Goal: Task Accomplishment & Management: Complete application form

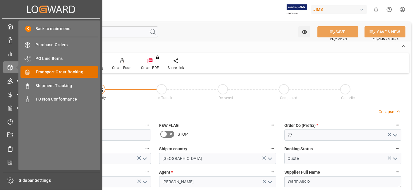
click at [67, 72] on span "Transport Order Booking" at bounding box center [67, 72] width 63 height 6
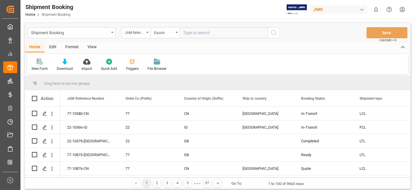
click at [43, 62] on div at bounding box center [40, 62] width 16 height 6
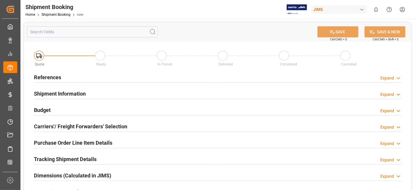
click at [104, 80] on div "References Expand" at bounding box center [218, 76] width 368 height 11
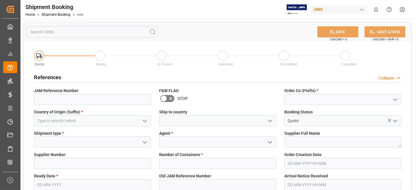
click at [393, 97] on icon "open menu" at bounding box center [395, 99] width 7 height 7
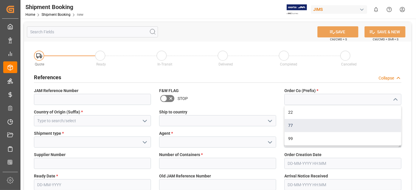
click at [364, 121] on div "77" at bounding box center [343, 125] width 116 height 13
type input "77"
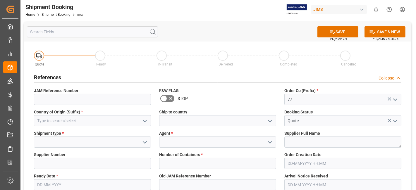
click at [148, 121] on icon "open menu" at bounding box center [144, 121] width 7 height 7
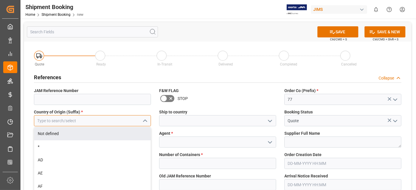
click at [85, 122] on input at bounding box center [92, 120] width 117 height 11
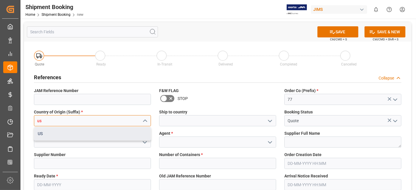
click at [88, 134] on div "US" at bounding box center [92, 133] width 116 height 13
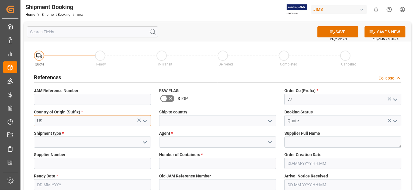
type input "US"
click at [273, 119] on icon "open menu" at bounding box center [270, 121] width 7 height 7
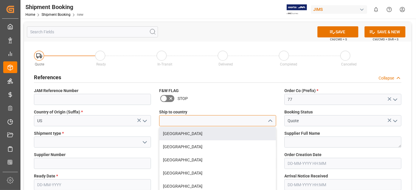
click at [220, 121] on input at bounding box center [217, 120] width 117 height 11
click at [171, 135] on div "[GEOGRAPHIC_DATA]" at bounding box center [217, 133] width 116 height 13
type input "[GEOGRAPHIC_DATA]"
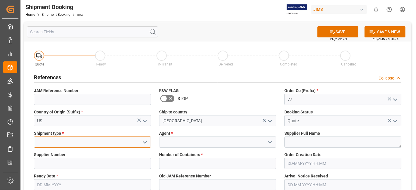
click at [70, 142] on input at bounding box center [92, 142] width 117 height 11
click at [69, 142] on input at bounding box center [92, 142] width 117 height 11
click at [144, 143] on icon "open menu" at bounding box center [144, 142] width 7 height 7
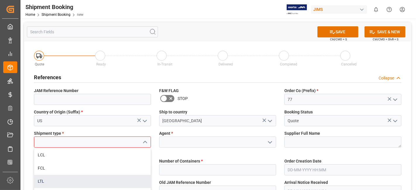
click at [102, 180] on div "LTL" at bounding box center [92, 181] width 116 height 13
type input "LTL"
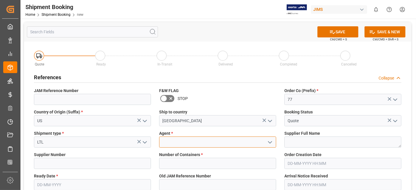
click at [201, 142] on input at bounding box center [217, 142] width 117 height 11
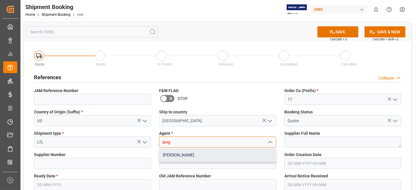
click at [199, 151] on div "[PERSON_NAME]" at bounding box center [217, 155] width 116 height 13
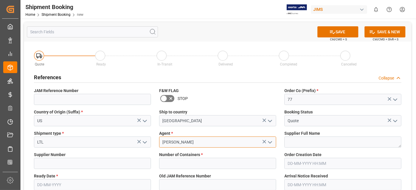
type input "[PERSON_NAME]"
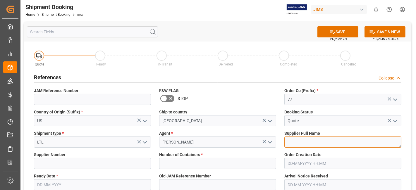
click at [305, 138] on textarea at bounding box center [342, 142] width 117 height 11
paste textarea "Adaptive Technologies Group"
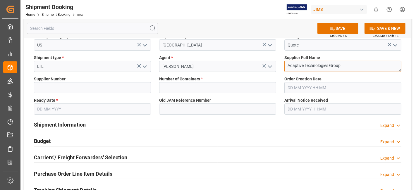
scroll to position [97, 0]
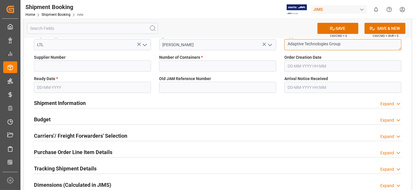
type textarea "Adaptive Technologies Group"
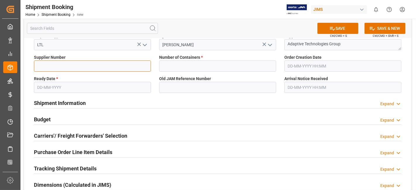
click at [51, 64] on input at bounding box center [92, 66] width 117 height 11
paste input "761652"
type input "761652"
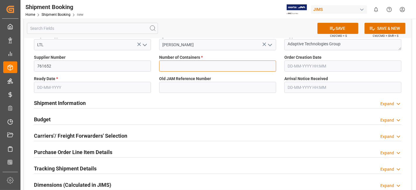
click at [206, 66] on input "text" at bounding box center [217, 66] width 117 height 11
type input "0"
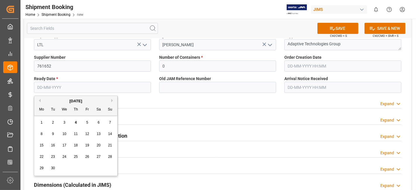
click at [50, 87] on input "text" at bounding box center [92, 87] width 117 height 11
click at [60, 116] on div "[DATE] Mo Tu We Th Fr Sa Su 1 2 3 4 5 6 7 8 9 10 11 12 13 14 15 16 17 18 19 20 …" at bounding box center [75, 136] width 83 height 80
click at [75, 123] on span "4" at bounding box center [76, 123] width 2 height 4
type input "[DATE]"
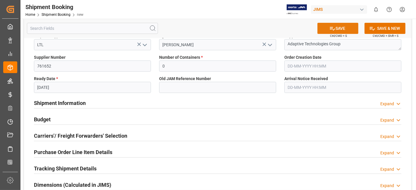
click at [338, 30] on button "SAVE" at bounding box center [337, 28] width 41 height 11
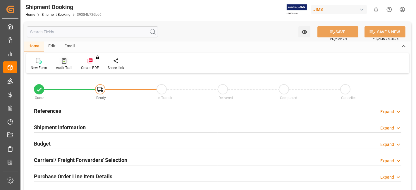
type input "0"
type input "[DATE]"
drag, startPoint x: 63, startPoint y: 111, endPoint x: 66, endPoint y: 131, distance: 20.1
click at [63, 111] on div "References Expand" at bounding box center [218, 110] width 368 height 11
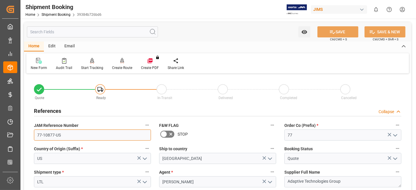
drag, startPoint x: 68, startPoint y: 138, endPoint x: 30, endPoint y: 136, distance: 38.4
click at [30, 136] on div "JAM Reference Number 77-10877-US" at bounding box center [92, 130] width 125 height 23
click at [68, 135] on input "77-10877-US" at bounding box center [92, 135] width 117 height 11
drag, startPoint x: 41, startPoint y: 135, endPoint x: 31, endPoint y: 134, distance: 9.4
click at [31, 134] on div "JAM Reference Number 77-10877-US" at bounding box center [92, 130] width 125 height 23
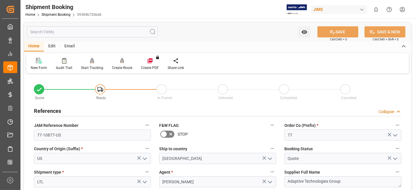
click at [57, 105] on div "References" at bounding box center [47, 110] width 27 height 11
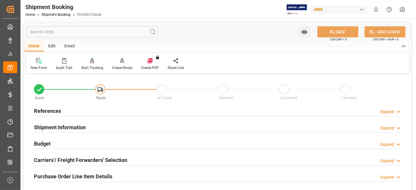
scroll to position [32, 0]
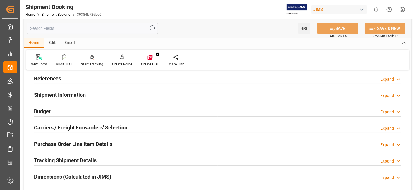
click at [52, 115] on div "Budget Expand" at bounding box center [218, 110] width 368 height 11
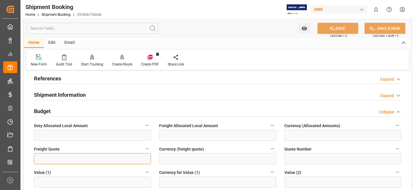
drag, startPoint x: 45, startPoint y: 160, endPoint x: 42, endPoint y: 146, distance: 14.6
click at [46, 159] on input "text" at bounding box center [92, 158] width 117 height 11
type input "50"
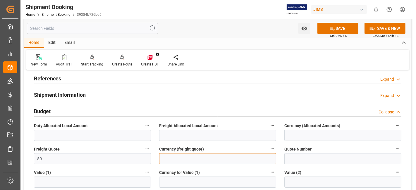
click at [191, 159] on input at bounding box center [217, 158] width 117 height 11
type input "CAD"
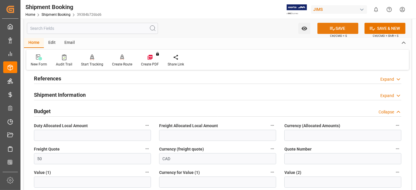
click at [329, 27] on icon at bounding box center [332, 28] width 6 height 6
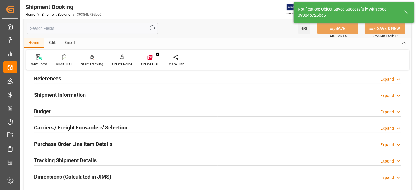
click at [61, 125] on h2 "Carriers'/ Freight Forwarders' Selection" at bounding box center [80, 128] width 93 height 8
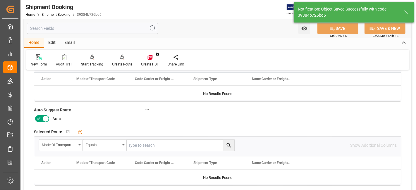
scroll to position [130, 0]
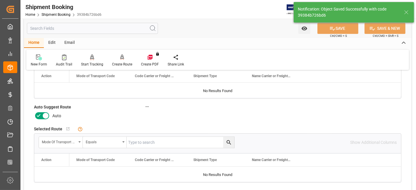
click at [43, 113] on icon at bounding box center [45, 115] width 7 height 7
click at [0, 0] on input "checkbox" at bounding box center [0, 0] width 0 height 0
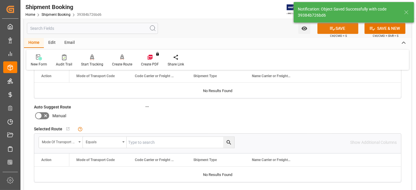
click at [336, 29] on button "SAVE" at bounding box center [337, 28] width 41 height 11
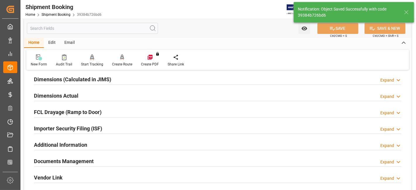
click at [55, 96] on h2 "Dimensions Actual" at bounding box center [56, 96] width 44 height 8
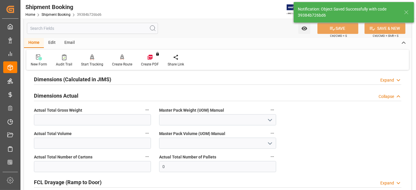
click at [55, 96] on h2 "Dimensions Actual" at bounding box center [56, 96] width 44 height 8
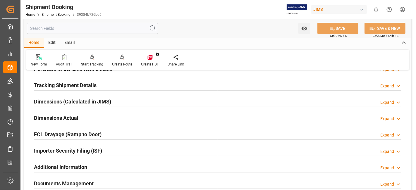
scroll to position [97, 0]
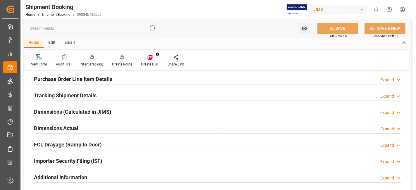
click at [65, 92] on h2 "Tracking Shipment Details" at bounding box center [65, 96] width 63 height 8
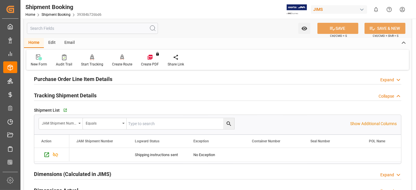
click at [65, 92] on h2 "Tracking Shipment Details" at bounding box center [65, 96] width 63 height 8
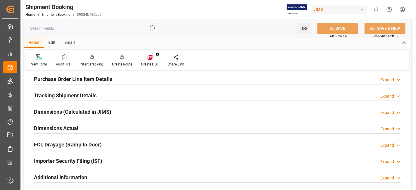
click at [62, 79] on h2 "Purchase Order Line Item Details" at bounding box center [73, 79] width 78 height 8
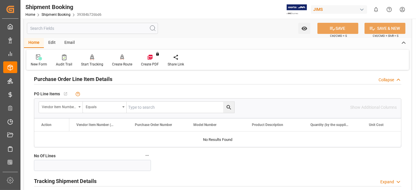
click at [62, 79] on h2 "Purchase Order Line Item Details" at bounding box center [73, 79] width 78 height 8
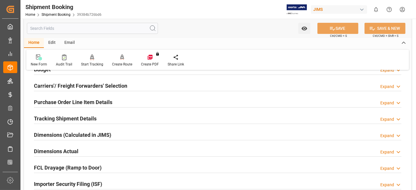
scroll to position [65, 0]
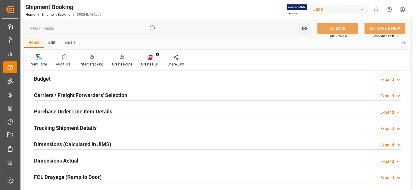
click at [61, 92] on h2 "Carriers'/ Freight Forwarders' Selection" at bounding box center [80, 95] width 93 height 8
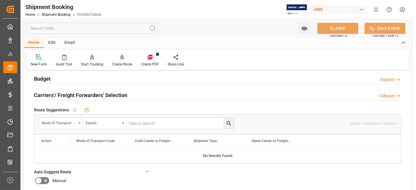
click at [61, 92] on h2 "Carriers'/ Freight Forwarders' Selection" at bounding box center [80, 95] width 93 height 8
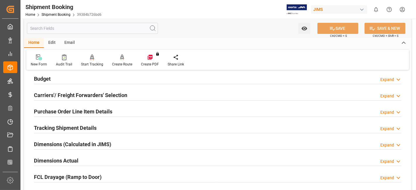
click at [61, 92] on h2 "Carriers'/ Freight Forwarders' Selection" at bounding box center [80, 95] width 93 height 8
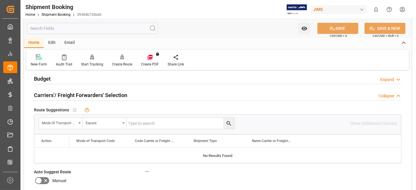
click at [61, 92] on h2 "Carriers'/ Freight Forwarders' Selection" at bounding box center [80, 95] width 93 height 8
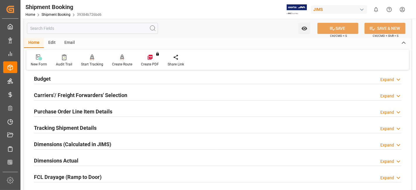
click at [118, 63] on div "Create Route" at bounding box center [122, 64] width 20 height 5
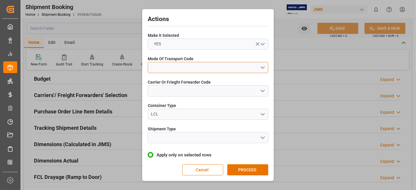
click at [261, 68] on button "open menu" at bounding box center [208, 67] width 121 height 11
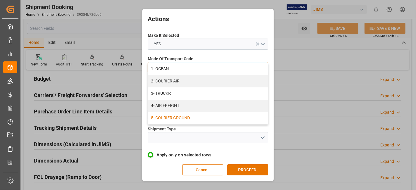
click at [187, 117] on div "5- COURIER GROUND" at bounding box center [208, 118] width 120 height 12
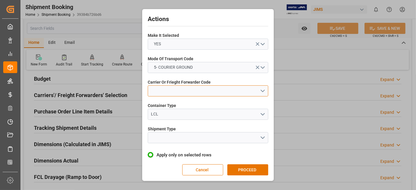
click at [262, 92] on button "open menu" at bounding box center [208, 90] width 121 height 11
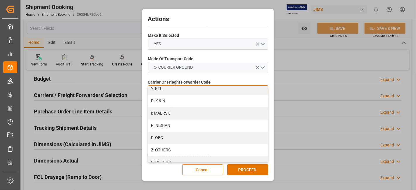
scroll to position [348, 0]
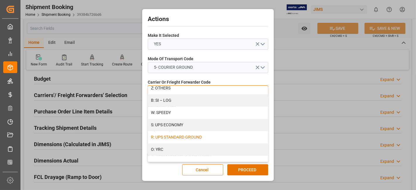
click at [210, 138] on div "R: UPS STANDARD GROUND" at bounding box center [208, 137] width 120 height 12
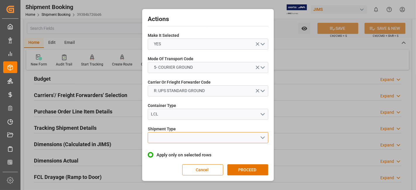
click at [262, 137] on button "open menu" at bounding box center [208, 137] width 121 height 11
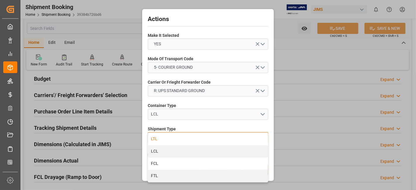
click at [191, 140] on div "LTL" at bounding box center [208, 139] width 120 height 12
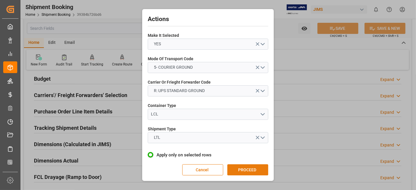
click at [250, 169] on button "PROCEED" at bounding box center [247, 169] width 41 height 11
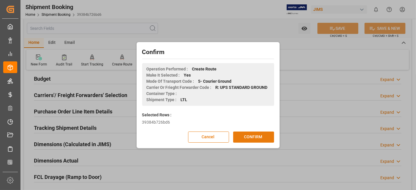
click at [249, 135] on button "CONFIRM" at bounding box center [253, 137] width 41 height 11
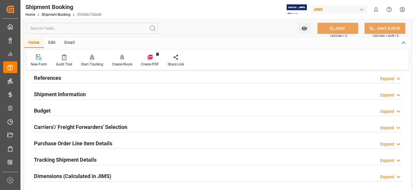
scroll to position [65, 0]
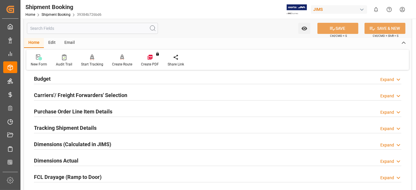
click at [69, 97] on h2 "Carriers'/ Freight Forwarders' Selection" at bounding box center [80, 95] width 93 height 8
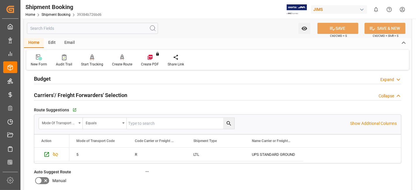
click at [69, 97] on h2 "Carriers'/ Freight Forwarders' Selection" at bounding box center [80, 95] width 93 height 8
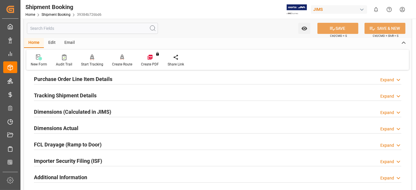
click at [68, 126] on h2 "Dimensions Actual" at bounding box center [56, 128] width 44 height 8
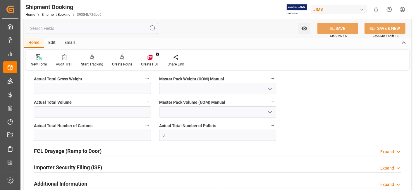
scroll to position [162, 0]
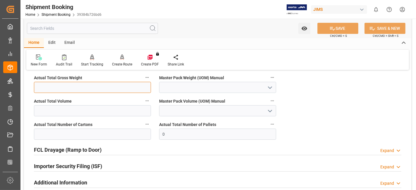
click at [59, 87] on input "text" at bounding box center [92, 87] width 117 height 11
type input "25"
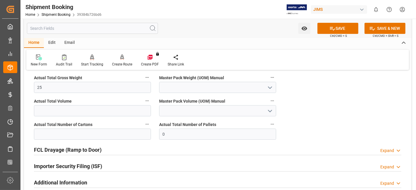
click at [270, 85] on icon "open menu" at bounding box center [270, 87] width 7 height 7
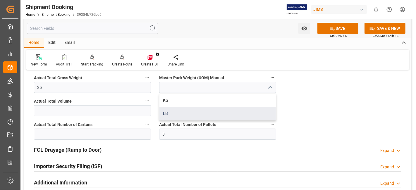
click at [208, 111] on div "LB" at bounding box center [217, 113] width 116 height 13
type input "LB"
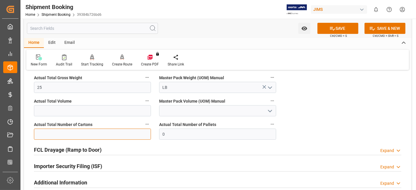
click at [78, 132] on input "text" at bounding box center [92, 134] width 117 height 11
type input "2"
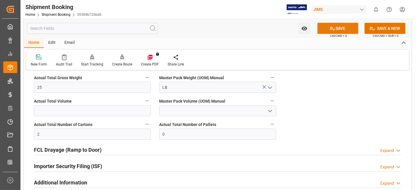
click at [324, 25] on button "SAVE" at bounding box center [337, 28] width 41 height 11
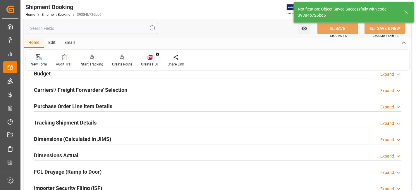
scroll to position [60, 0]
